Goal: Transaction & Acquisition: Book appointment/travel/reservation

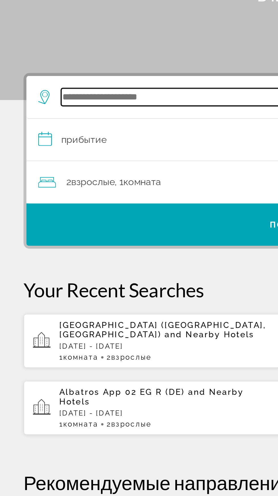
click at [69, 134] on input "Search hotel destination" at bounding box center [139, 134] width 221 height 8
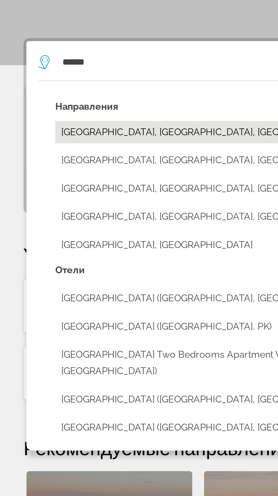
click at [68, 170] on button "[GEOGRAPHIC_DATA], [GEOGRAPHIC_DATA], [GEOGRAPHIC_DATA] (DXB)" at bounding box center [143, 168] width 233 height 11
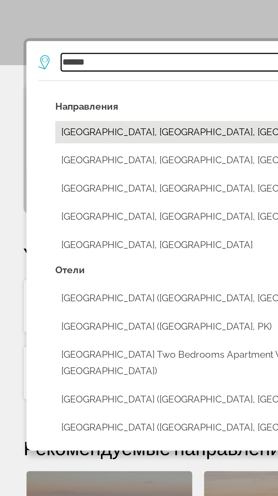
type input "**********"
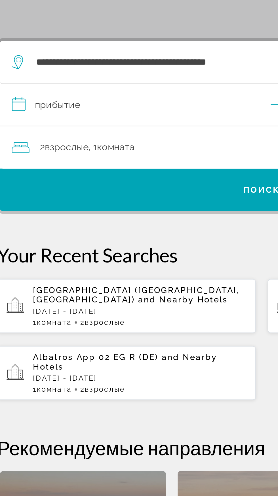
click at [56, 156] on input "**********" at bounding box center [140, 156] width 254 height 22
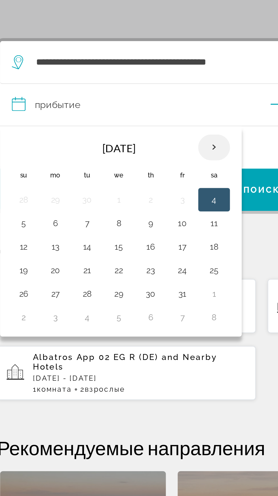
click at [111, 180] on th "Next month" at bounding box center [115, 175] width 15 height 12
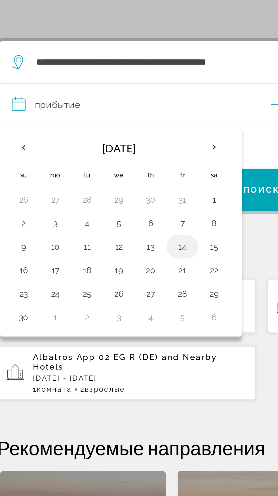
click at [103, 223] on button "14" at bounding box center [100, 223] width 9 height 8
click at [101, 237] on button "21" at bounding box center [100, 235] width 9 height 8
type input "**********"
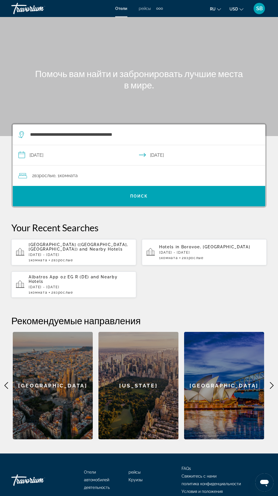
click at [101, 175] on div "2 Взрослый Взрослые , 1 Комната номера" at bounding box center [141, 176] width 246 height 8
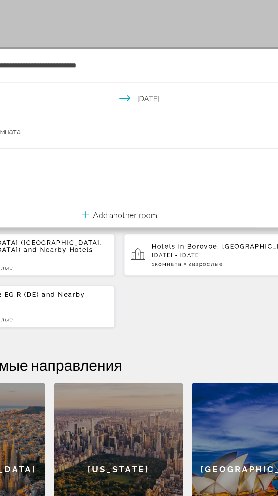
click at [155, 197] on p "Add another room" at bounding box center [143, 200] width 40 height 6
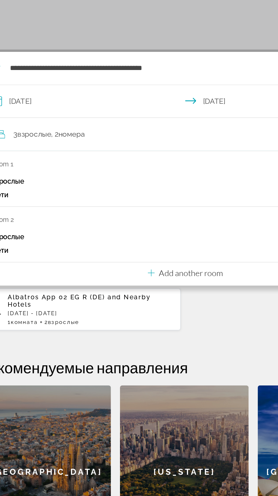
scroll to position [40, 0]
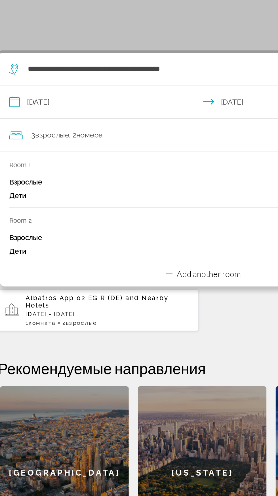
click at [140, 232] on p "Add another room" at bounding box center [143, 235] width 40 height 6
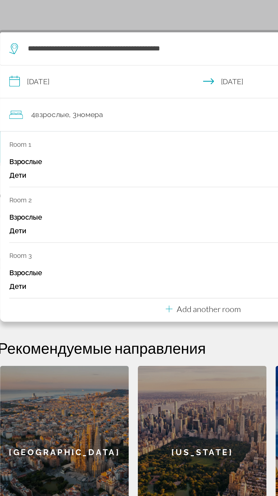
scroll to position [0, 0]
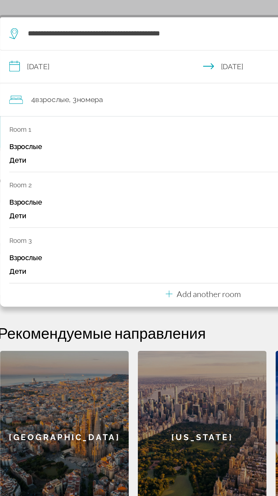
click at [136, 298] on p "Add another room" at bounding box center [143, 296] width 40 height 6
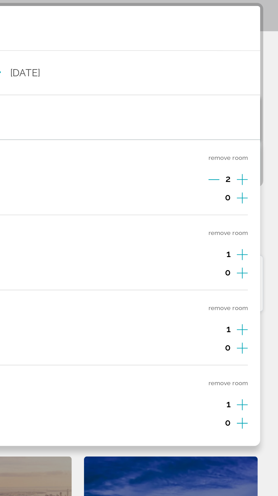
click at [252, 229] on button "remove room" at bounding box center [250, 229] width 18 height 4
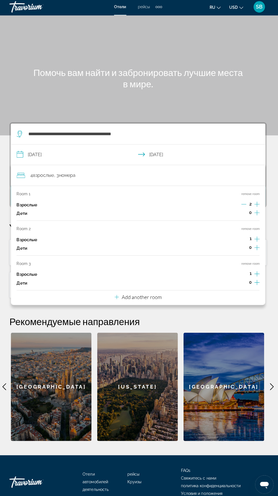
click at [250, 229] on button "remove room" at bounding box center [250, 229] width 18 height 4
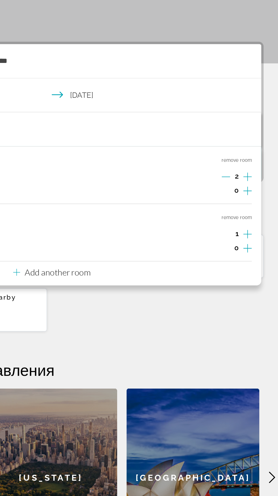
scroll to position [43, 0]
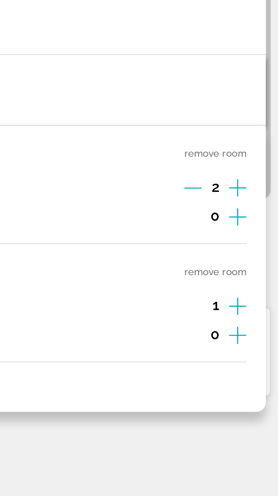
click at [246, 200] on button "remove room" at bounding box center [250, 202] width 18 height 4
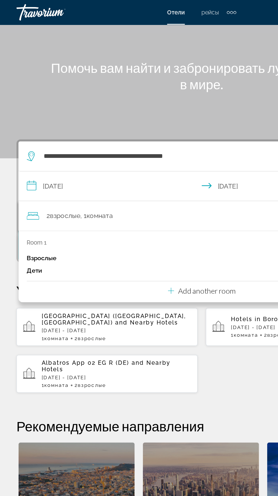
scroll to position [40, 0]
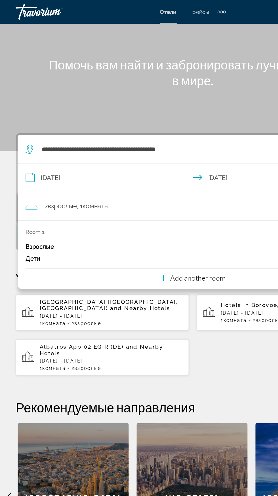
click at [86, 61] on div "Main content" at bounding box center [139, 41] width 278 height 136
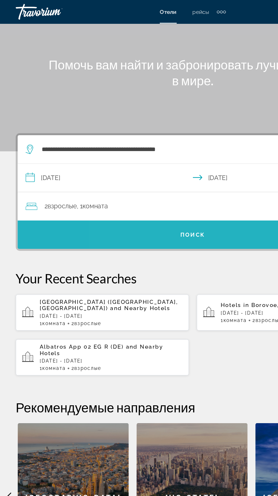
click at [153, 162] on span "Search" at bounding box center [139, 169] width 252 height 14
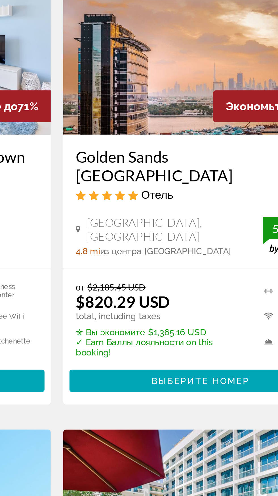
scroll to position [40, 0]
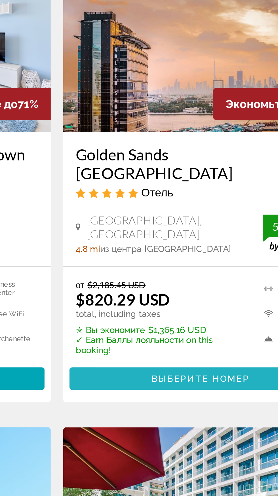
click at [194, 230] on span "Main content" at bounding box center [203, 234] width 119 height 14
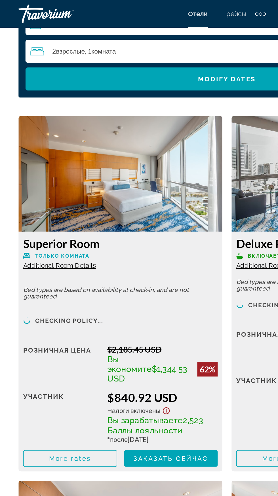
scroll to position [934, 0]
